Goal: Task Accomplishment & Management: Use online tool/utility

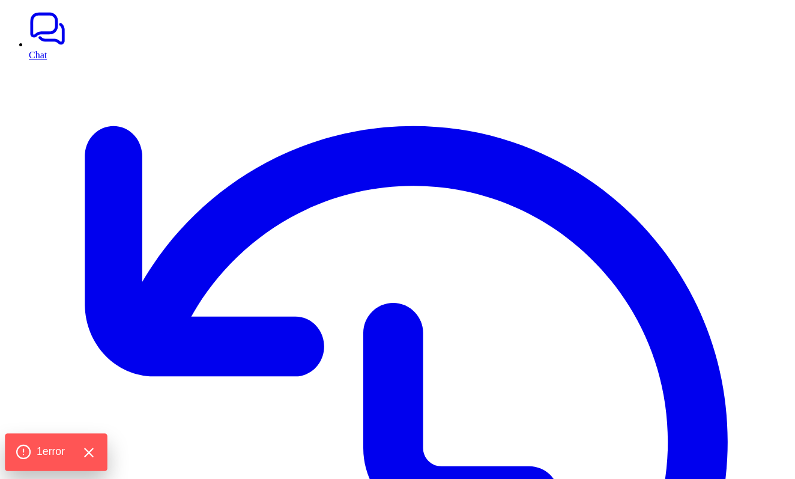
click at [89, 451] on icon "Hide Errors" at bounding box center [88, 452] width 16 height 16
